Goal: Task Accomplishment & Management: Manage account settings

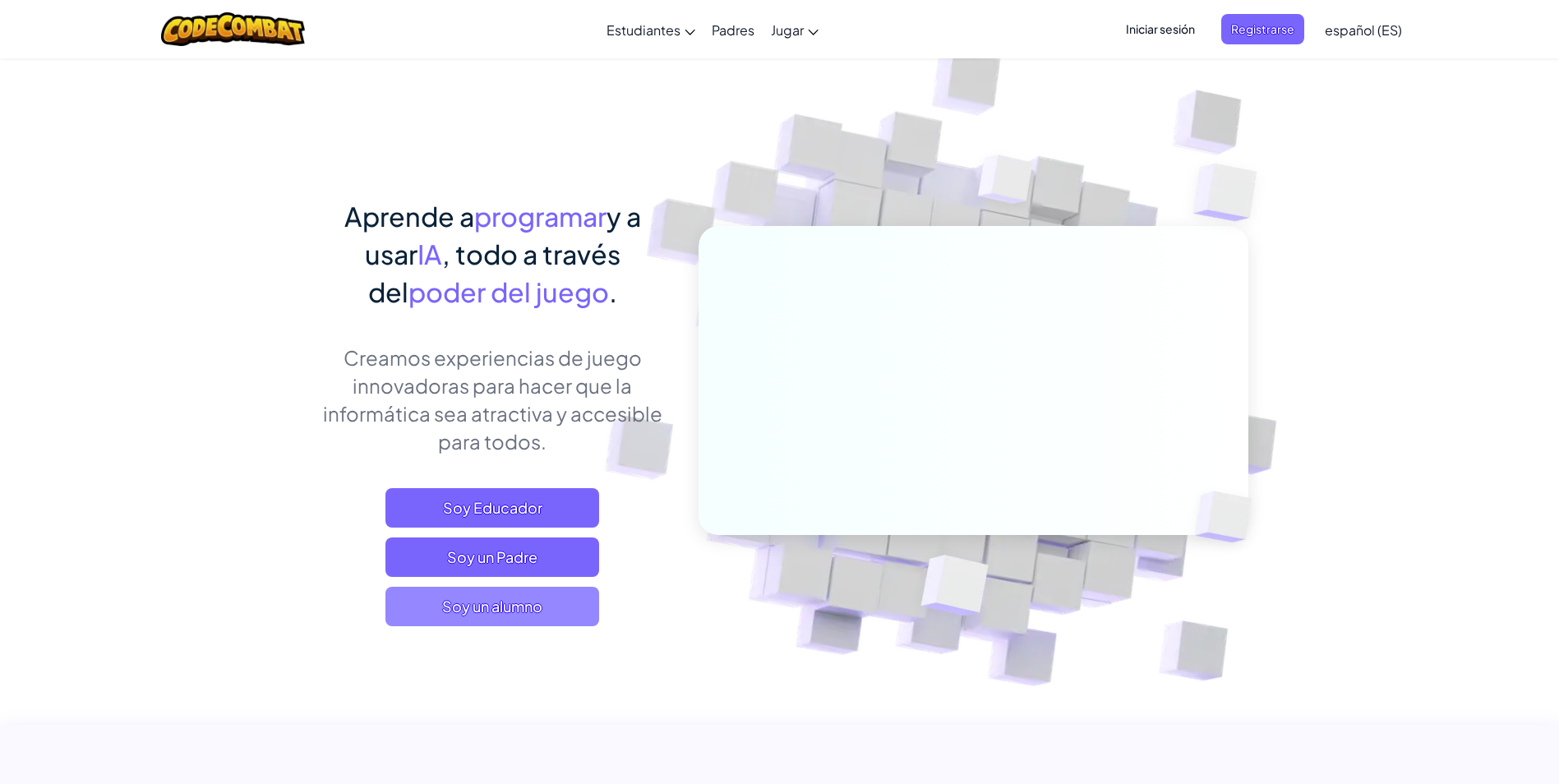
click at [483, 617] on span "Soy un alumno" at bounding box center [492, 606] width 214 height 39
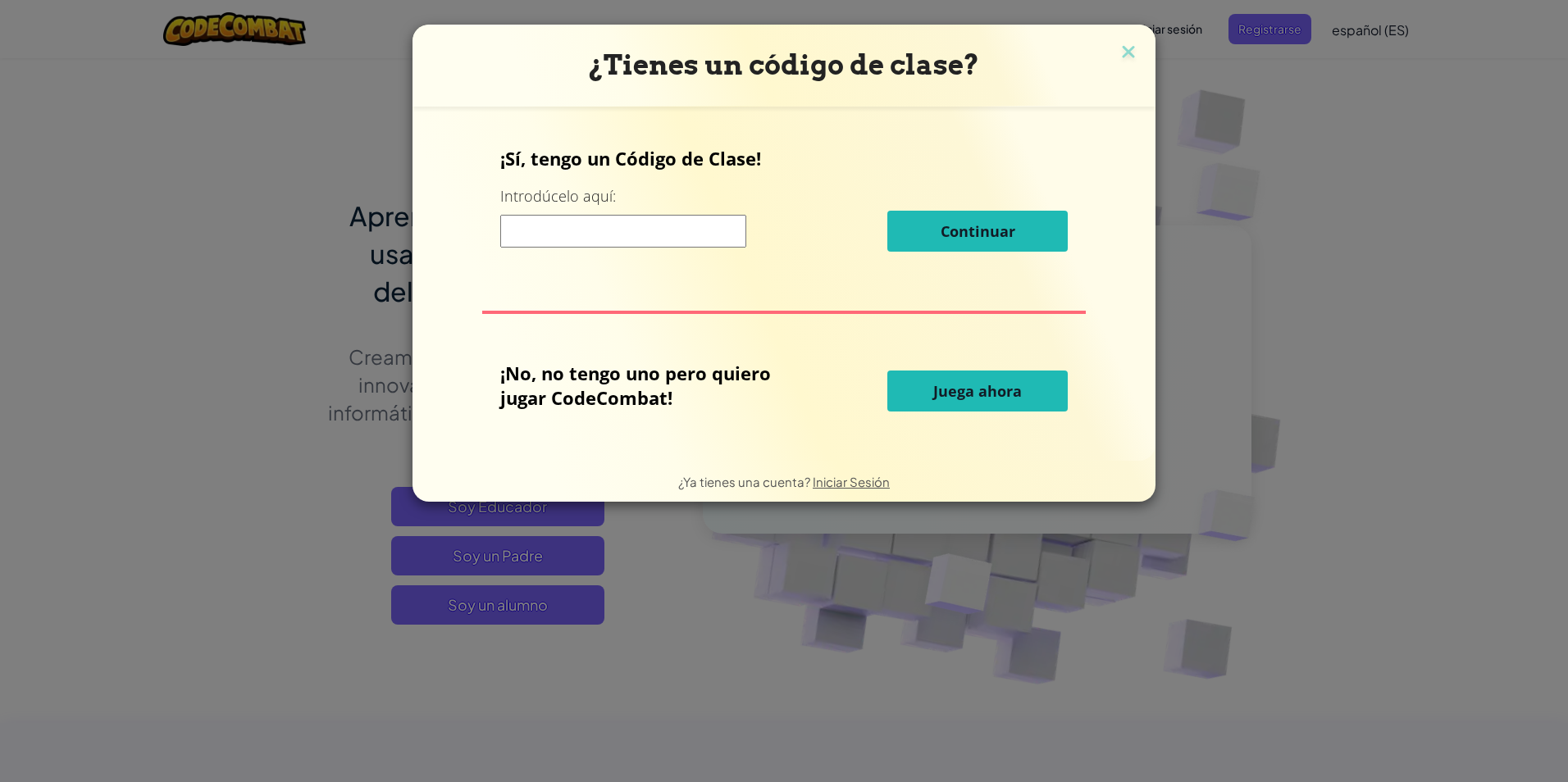
click at [648, 244] on input at bounding box center [623, 231] width 246 height 33
type input "SwordNeckCoat"
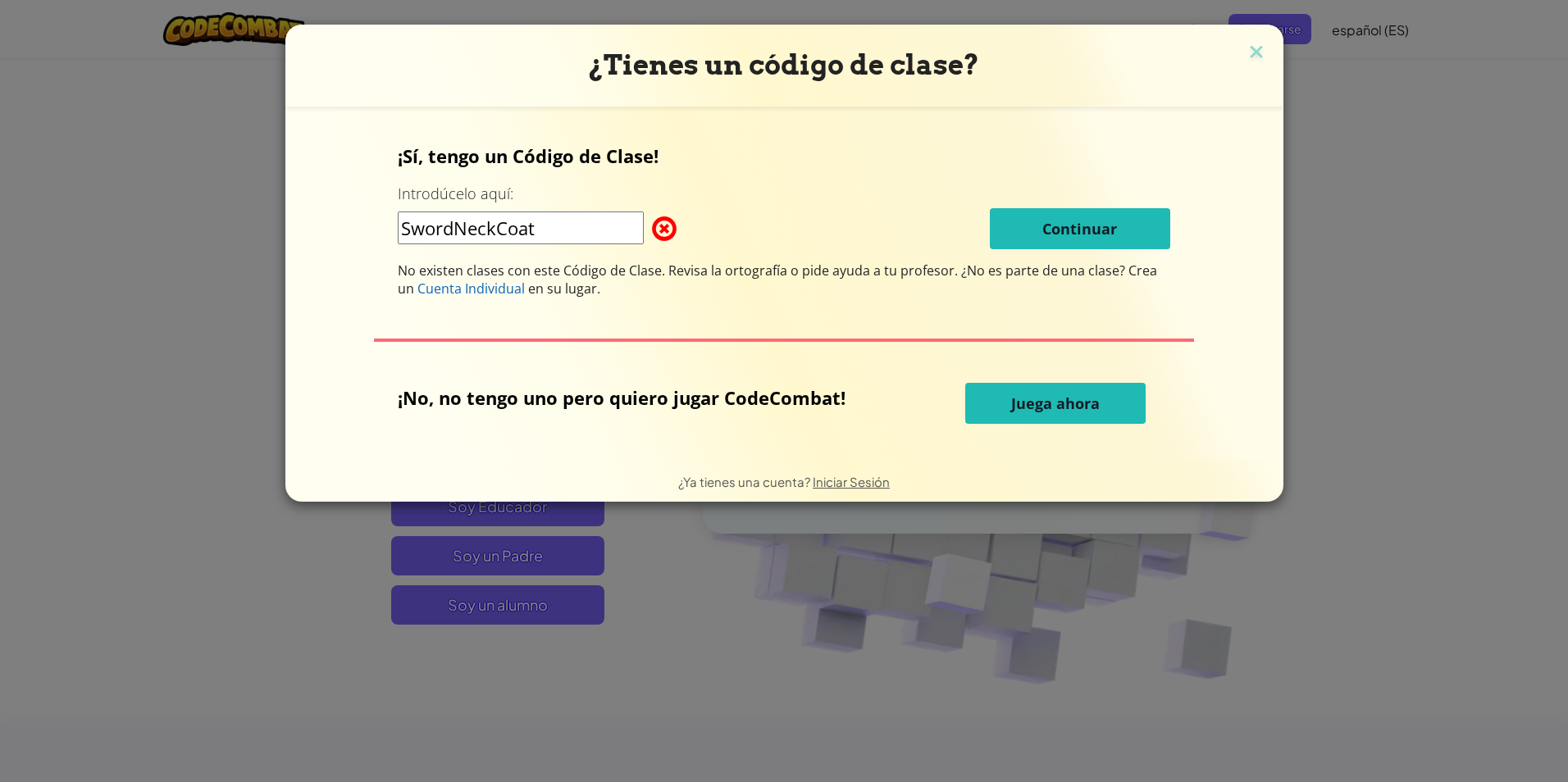
drag, startPoint x: 597, startPoint y: 232, endPoint x: 400, endPoint y: 330, distance: 220.0
click at [400, 330] on div "¡Sí, tengo un Código de Clase! Introdúcelo aquí: SwordNeckCoat Continuar No exi…" at bounding box center [784, 283] width 965 height 321
click at [1264, 61] on h3 "¿Tienes un código de clase?" at bounding box center [784, 65] width 973 height 34
click at [1246, 60] on img at bounding box center [1256, 53] width 21 height 25
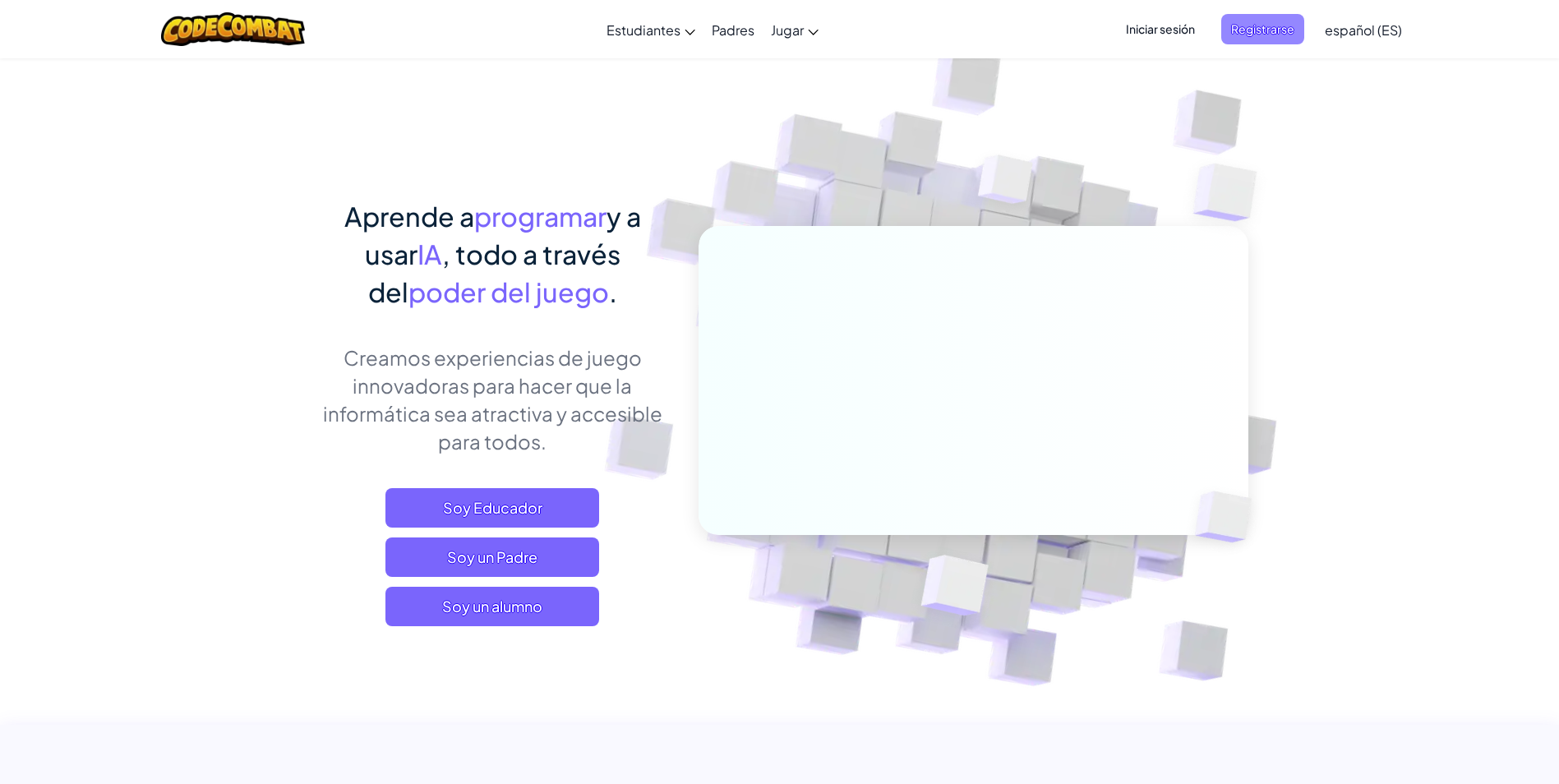
click at [1258, 37] on span "Registrarse" at bounding box center [1262, 28] width 83 height 30
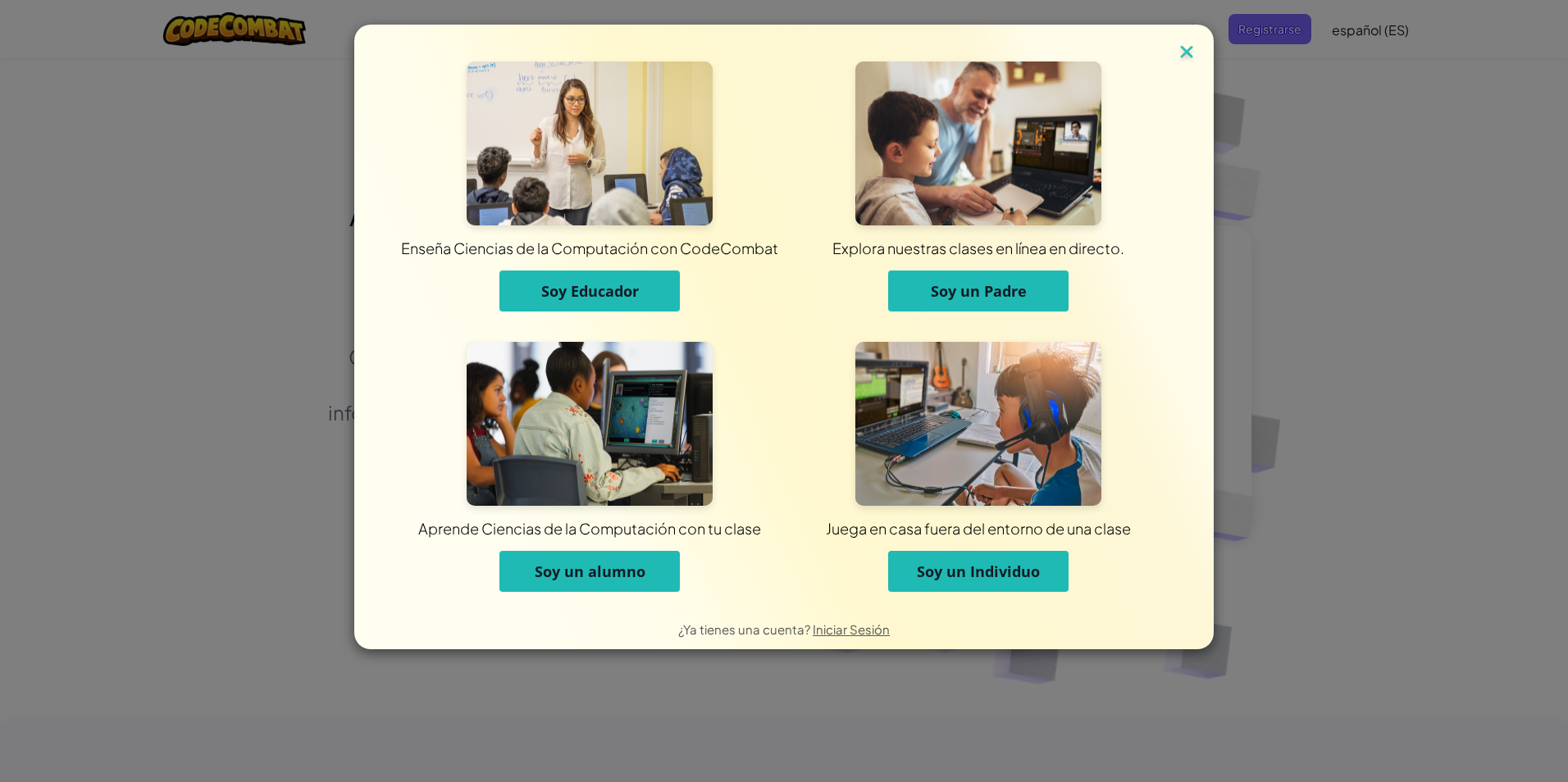
click at [1192, 49] on img at bounding box center [1186, 53] width 21 height 25
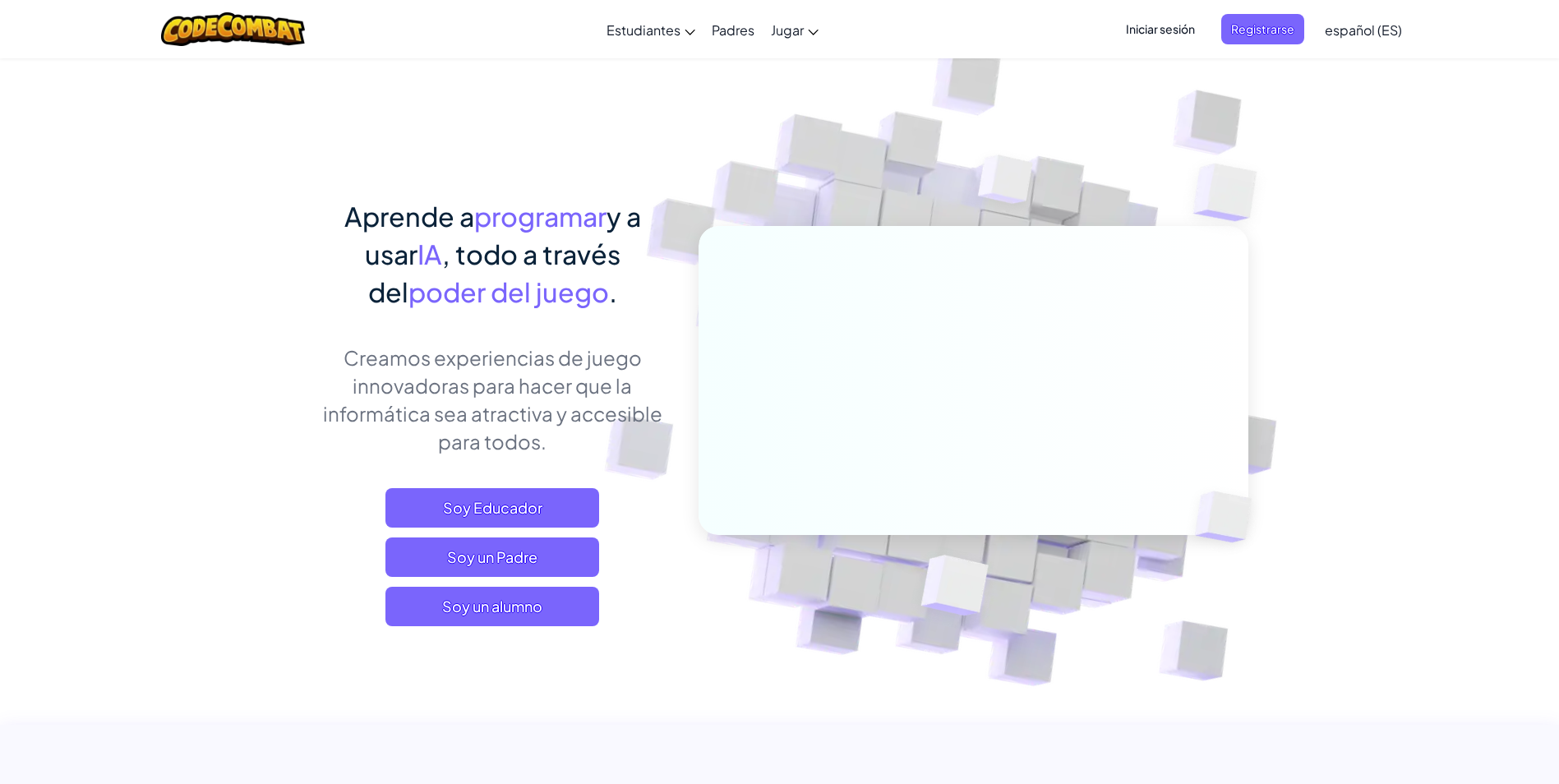
click at [1188, 32] on span "Iniciar sesión" at bounding box center [1160, 28] width 89 height 30
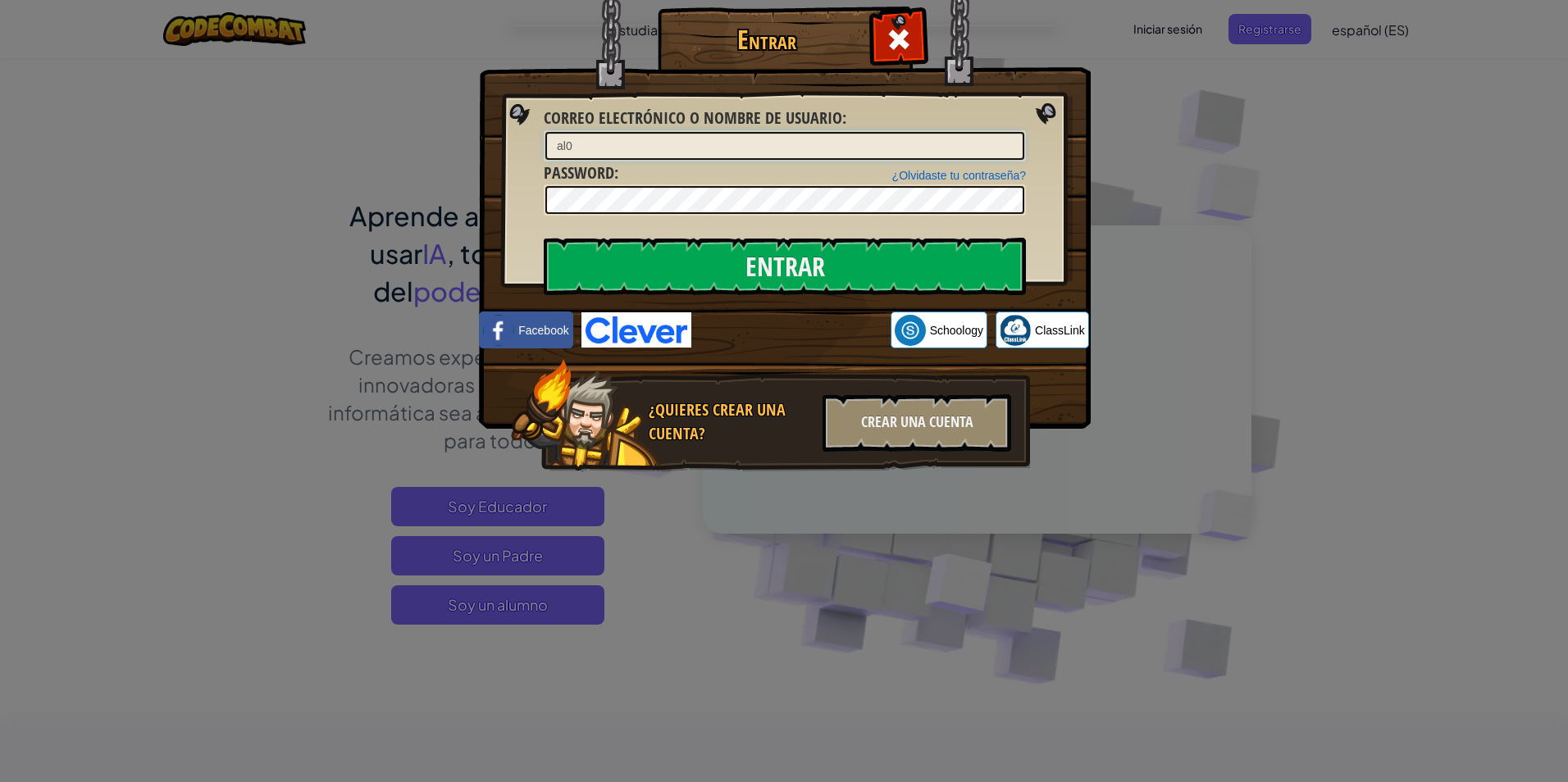
type input "[EMAIL_ADDRESS][DOMAIN_NAME]"
click at [544, 238] on input "Entrar" at bounding box center [784, 266] width 482 height 57
click at [742, 273] on input "Entrar" at bounding box center [784, 266] width 482 height 57
